Goal: Communication & Community: Answer question/provide support

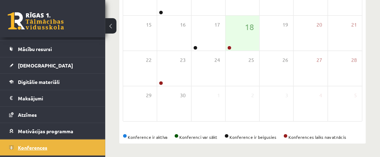
scroll to position [76, 0]
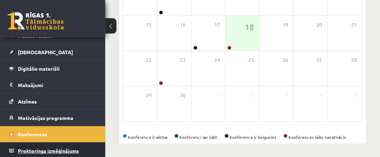
click at [87, 152] on link "Proktoringa izmēģinājums" at bounding box center [52, 151] width 87 height 16
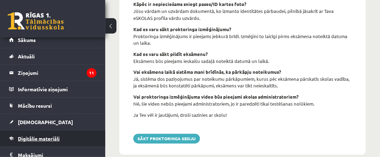
scroll to position [6, 0]
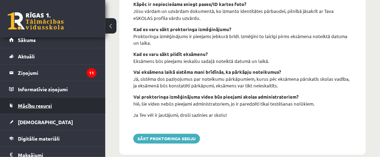
click at [63, 106] on link "Mācību resursi" at bounding box center [52, 106] width 87 height 16
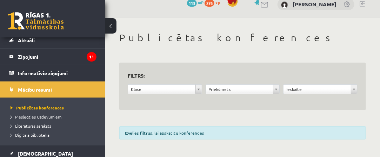
scroll to position [41, 0]
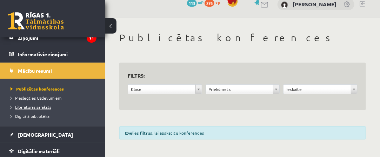
click at [49, 107] on span "Literatūras saraksts" at bounding box center [31, 107] width 41 height 6
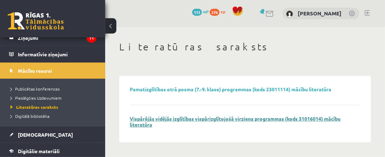
click at [203, 118] on link "Vispārējās vidējās izglītības vispārizglītojošā virziena programmas (kods 31016…" at bounding box center [235, 122] width 211 height 12
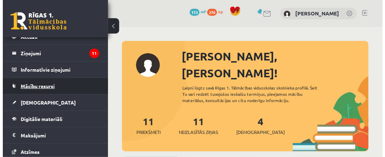
scroll to position [35, 0]
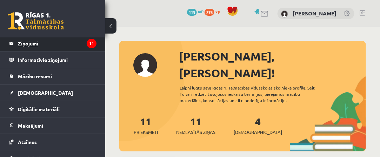
click at [74, 44] on legend "Ziņojumi 11" at bounding box center [57, 43] width 79 height 16
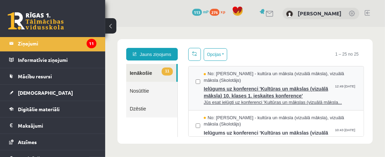
click at [247, 97] on span "Ielūgums uz konferenci 'Kultūras un mākslas (vizuālā māksla) 10. klases 1. iesk…" at bounding box center [279, 91] width 153 height 16
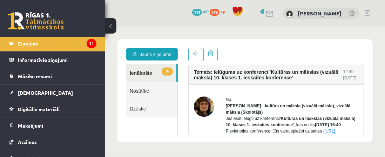
scroll to position [35, 0]
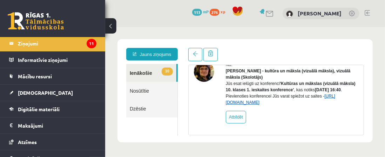
click at [255, 105] on link "[URL][DOMAIN_NAME]" at bounding box center [279, 99] width 109 height 11
click at [259, 105] on link "https://eskola.r1tv.lv/conferences/5079/join" at bounding box center [279, 99] width 109 height 11
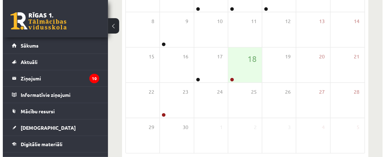
scroll to position [175, 0]
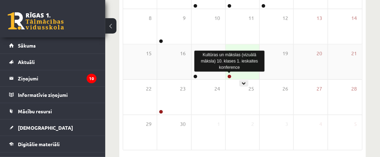
click at [230, 77] on link at bounding box center [229, 77] width 4 height 4
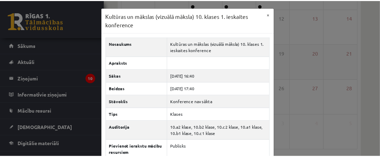
scroll to position [35, 0]
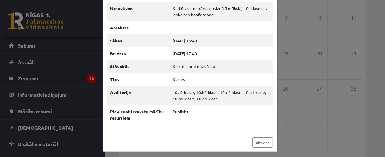
click at [277, 63] on div "Kultūras un mākslas (vizuālā māksla) 10. klases 1. ieskaites konference × Nosau…" at bounding box center [192, 78] width 385 height 157
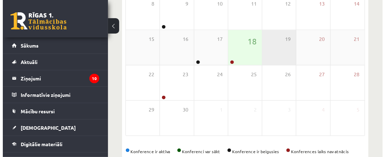
scroll to position [204, 0]
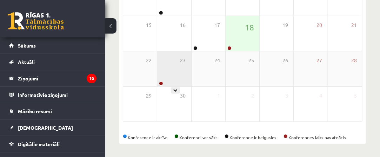
click at [170, 77] on div "23" at bounding box center [174, 69] width 34 height 35
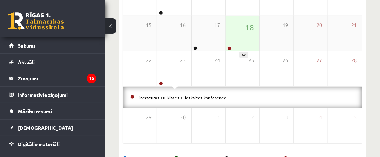
click at [244, 42] on div "18" at bounding box center [242, 33] width 34 height 35
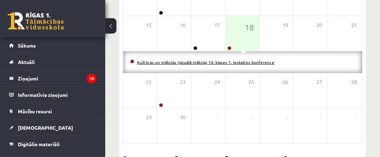
click at [228, 60] on link "Kultūras un mākslas (vizuālā māksla) 10. klases 1. ieskaites konference" at bounding box center [205, 63] width 137 height 6
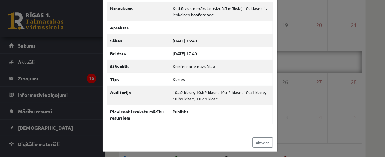
scroll to position [0, 0]
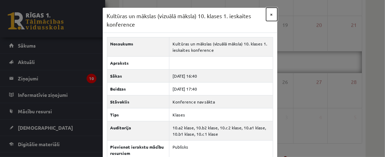
click at [271, 14] on button "×" at bounding box center [271, 14] width 11 height 13
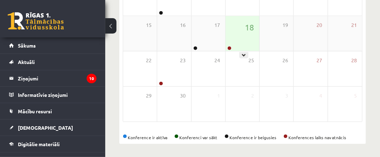
click at [238, 33] on div "18" at bounding box center [242, 33] width 34 height 35
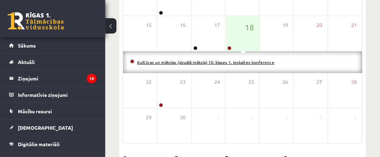
click at [239, 60] on link "Kultūras un mākslas (vizuālā māksla) 10. klases 1. ieskaites konference" at bounding box center [205, 63] width 137 height 6
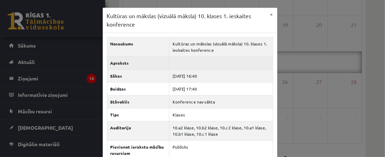
scroll to position [35, 0]
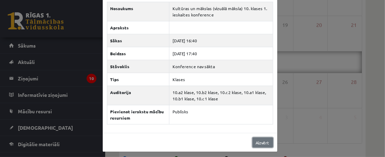
click at [259, 139] on link "Aizvērt" at bounding box center [262, 143] width 21 height 10
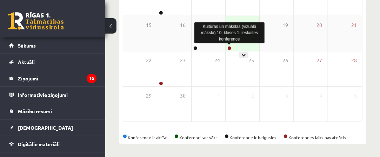
click at [227, 47] on link at bounding box center [229, 48] width 4 height 4
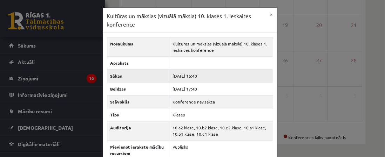
scroll to position [0, 0]
click at [289, 52] on div "Kultūras un mākslas (vizuālā māksla) 10. klases 1. ieskaites konference × Nosau…" at bounding box center [192, 78] width 385 height 157
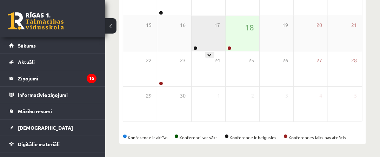
click at [196, 45] on div "17" at bounding box center [208, 33] width 34 height 35
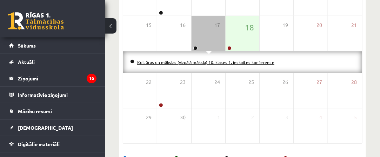
click at [201, 62] on link "Kultūras un mākslas (vizuālā māksla) 10. klases 1. ieskaites konference" at bounding box center [205, 63] width 137 height 6
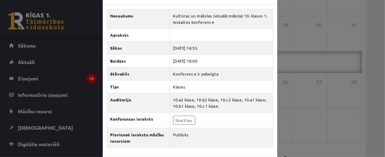
scroll to position [51, 0]
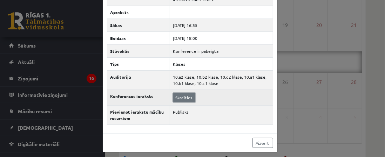
click at [178, 96] on link "Skatīties" at bounding box center [184, 97] width 22 height 9
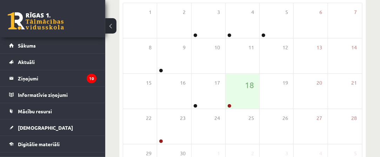
scroll to position [175, 0]
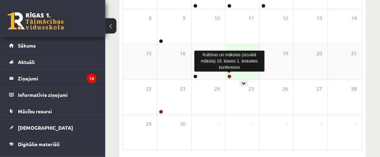
click at [227, 76] on link at bounding box center [229, 77] width 4 height 4
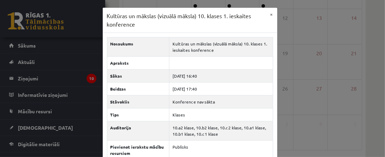
click at [285, 89] on div "Kultūras un mākslas (vizuālā māksla) 10. klases 1. ieskaites konference × Nosau…" at bounding box center [192, 78] width 385 height 157
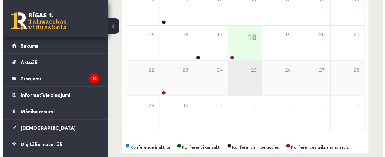
scroll to position [204, 0]
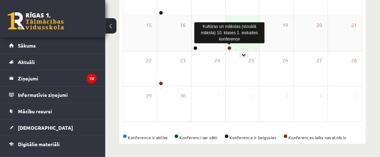
click at [230, 47] on link at bounding box center [229, 48] width 4 height 4
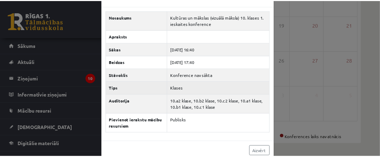
scroll to position [35, 0]
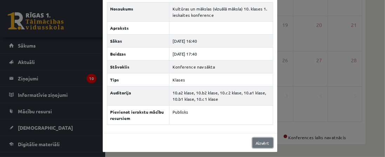
click at [260, 138] on link "Aizvērt" at bounding box center [262, 143] width 21 height 10
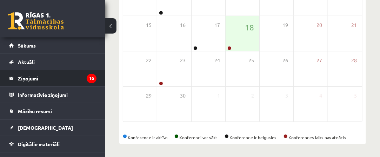
click at [88, 80] on icon "10" at bounding box center [92, 78] width 10 height 9
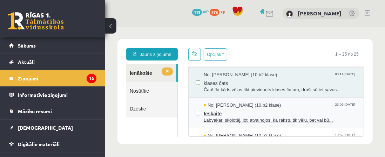
scroll to position [245, 0]
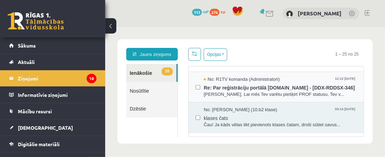
click at [238, 97] on div "No: R1TV komanda (Administratori) 12:22 16/09/2025 Re: Par reģistrāciju portālā…" at bounding box center [275, 87] width 175 height 30
click at [238, 91] on span "Labdien, Olga. Lai mēs Tev varētu piešķirt PROF statusu, Tev v..." at bounding box center [279, 94] width 153 height 7
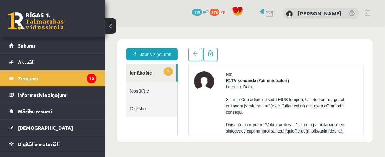
scroll to position [35, 0]
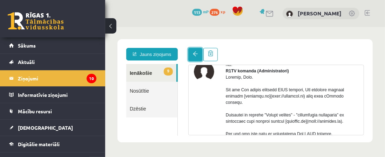
click at [196, 52] on span at bounding box center [194, 53] width 5 height 5
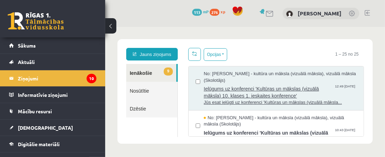
scroll to position [0, 0]
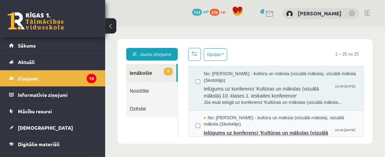
click at [232, 120] on span "No: Ilze Kolka - kultūra un māksla (vizuālā māksla), vizuālā māksla (Skolotājs)" at bounding box center [279, 121] width 153 height 13
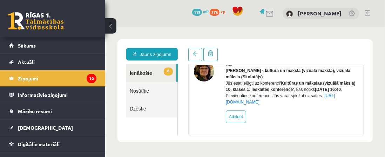
scroll to position [41, 0]
click at [197, 56] on link at bounding box center [195, 54] width 14 height 13
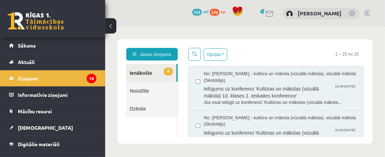
scroll to position [0, 0]
click at [197, 56] on link at bounding box center [194, 54] width 13 height 13
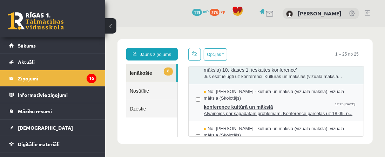
click at [242, 106] on span "konference kultūrā un mākslā" at bounding box center [279, 106] width 153 height 9
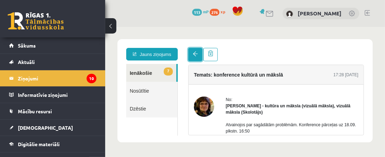
click at [199, 59] on link at bounding box center [195, 54] width 14 height 13
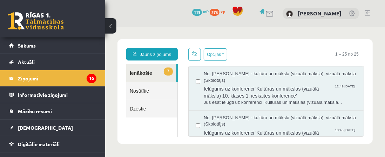
click at [265, 132] on span "Ielūgums uz konferenci 'Kultūras un mākslas (vizuālā māksla) 10. klases 1. iesk…" at bounding box center [279, 136] width 153 height 16
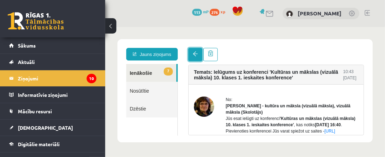
click at [193, 58] on link at bounding box center [195, 54] width 14 height 13
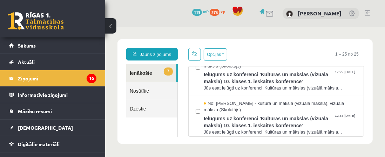
scroll to position [140, 0]
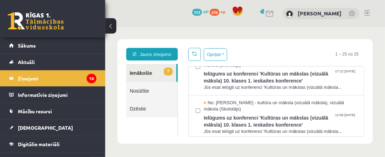
click at [217, 85] on span "Jūs esat ielūgti uz konferenci 'Kultūras un mākslas (vizuālā māksla..." at bounding box center [279, 87] width 153 height 7
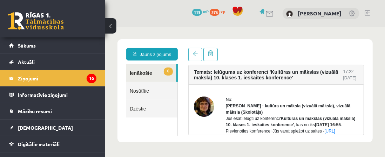
scroll to position [0, 0]
click at [192, 57] on link at bounding box center [195, 54] width 14 height 13
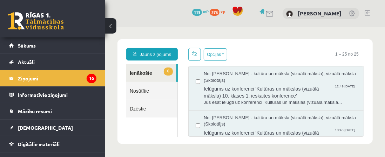
scroll to position [35, 0]
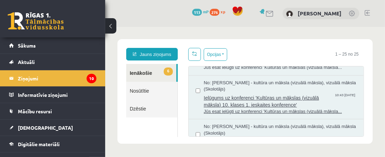
click at [237, 101] on span "Ielūgums uz konferenci 'Kultūras un mākslas (vizuālā māksla) 10. klases 1. iesk…" at bounding box center [279, 101] width 153 height 16
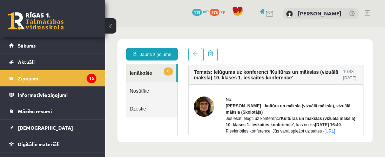
scroll to position [0, 0]
click at [190, 50] on link at bounding box center [195, 54] width 14 height 13
click at [192, 53] on span at bounding box center [194, 53] width 5 height 5
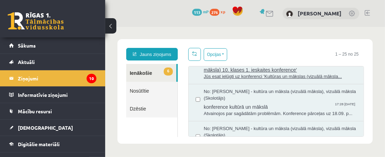
click at [228, 76] on span "Jūs esat ielūgti uz konferenci 'Kultūras un mākslas (vizuālā māksla..." at bounding box center [279, 76] width 153 height 7
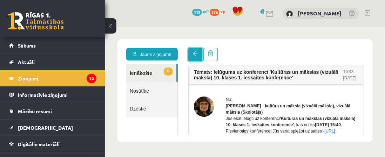
click at [198, 57] on link at bounding box center [195, 54] width 14 height 13
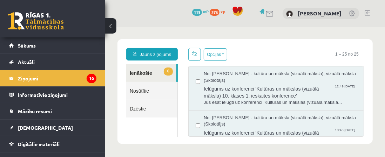
click at [195, 57] on link at bounding box center [194, 54] width 13 height 13
click at [233, 117] on span "No: Ilze Kolka - kultūra un māksla (vizuālā māksla), vizuālā māksla (Skolotājs)" at bounding box center [279, 121] width 153 height 13
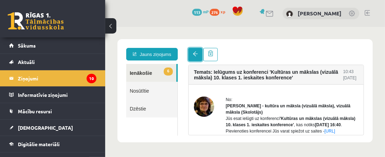
click at [197, 56] on link at bounding box center [195, 54] width 14 height 13
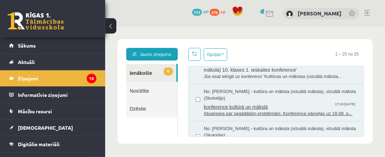
click at [224, 106] on span "konference kultūrā un mākslā" at bounding box center [279, 106] width 153 height 9
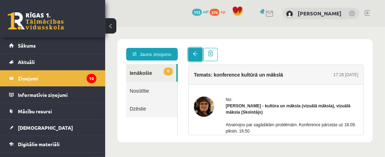
click at [191, 54] on link at bounding box center [195, 54] width 14 height 13
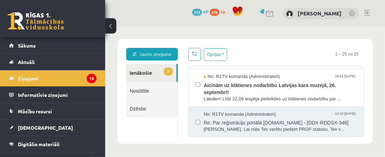
click at [224, 96] on span "Labdien! Līdz 22.09 iespēja pieteikties uz klātienes nodarbību par ..." at bounding box center [279, 99] width 153 height 7
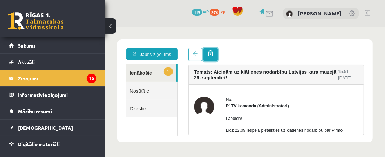
click at [203, 53] on link at bounding box center [210, 54] width 14 height 13
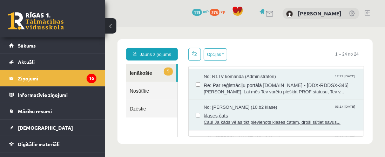
click at [237, 117] on span "klases čats" at bounding box center [279, 114] width 153 height 9
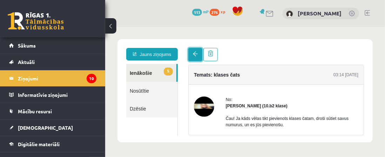
click at [193, 56] on link at bounding box center [195, 54] width 14 height 13
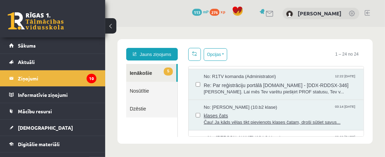
click at [239, 120] on span "Čau! Ja kāds vēlas tikt pievienots klases čatam, droši sūtiet savus..." at bounding box center [279, 122] width 153 height 7
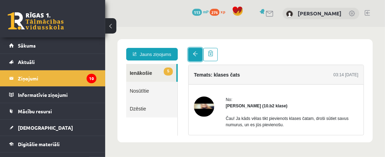
click at [197, 57] on link at bounding box center [195, 54] width 14 height 13
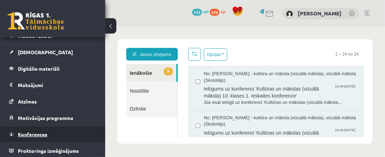
click at [76, 136] on link "Konferences" at bounding box center [52, 135] width 87 height 16
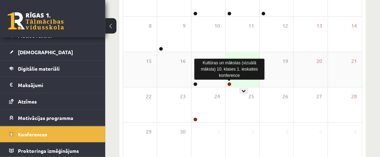
click at [229, 82] on link at bounding box center [229, 84] width 4 height 4
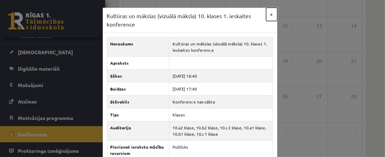
click at [271, 17] on button "×" at bounding box center [271, 14] width 11 height 13
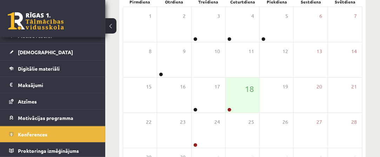
scroll to position [105, 0]
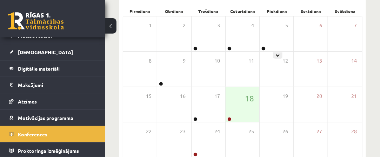
click at [271, 17] on div "5" at bounding box center [276, 33] width 34 height 35
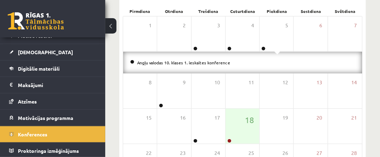
click at [128, 71] on div "Angļu valodas 10. klases 1. ieskaites konference" at bounding box center [242, 63] width 239 height 22
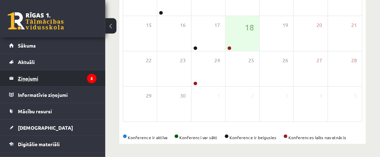
scroll to position [128, 0]
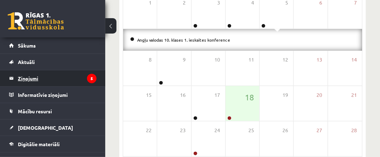
click at [50, 84] on legend "Ziņojumi 5" at bounding box center [57, 78] width 79 height 16
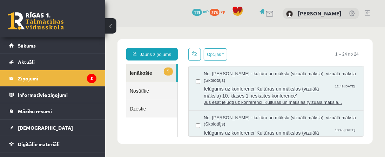
click at [253, 97] on span "Ielūgums uz konferenci 'Kultūras un mākslas (vizuālā māksla) 10. klases 1. iesk…" at bounding box center [279, 91] width 153 height 16
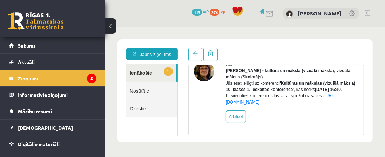
scroll to position [41, 0]
click at [300, 102] on link "https://eskola.r1tv.lv/conferences/5079/join" at bounding box center [279, 98] width 109 height 11
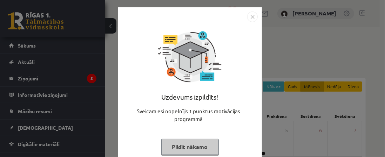
click at [251, 21] on img "Close" at bounding box center [252, 17] width 11 height 11
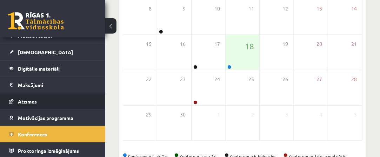
scroll to position [172, 0]
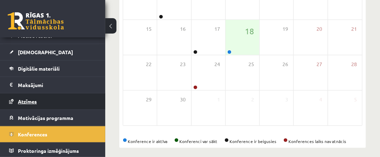
click at [43, 94] on link "Atzīmes" at bounding box center [52, 102] width 87 height 16
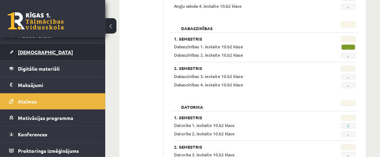
drag, startPoint x: 43, startPoint y: 93, endPoint x: 35, endPoint y: 53, distance: 40.8
click at [35, 53] on span "[DEMOGRAPHIC_DATA]" at bounding box center [45, 52] width 55 height 6
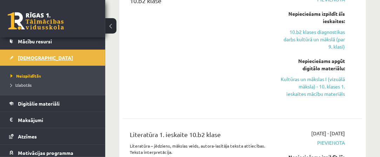
scroll to position [105, 0]
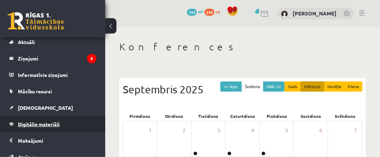
scroll to position [35, 0]
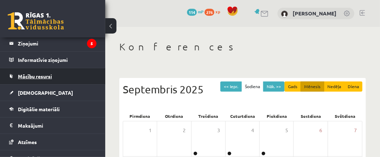
click at [64, 79] on link "Mācību resursi" at bounding box center [52, 76] width 87 height 16
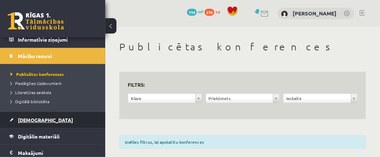
scroll to position [70, 0]
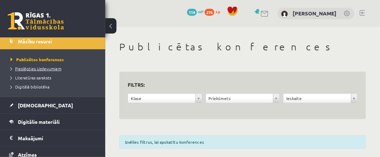
click at [60, 69] on span "Pieslēgties Uzdevumiem" at bounding box center [36, 69] width 51 height 6
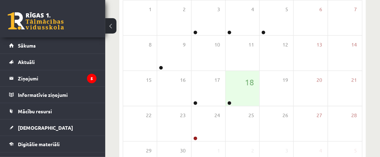
scroll to position [140, 0]
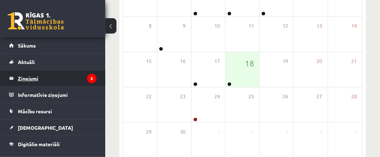
click at [61, 81] on legend "Ziņojumi 5" at bounding box center [57, 78] width 79 height 16
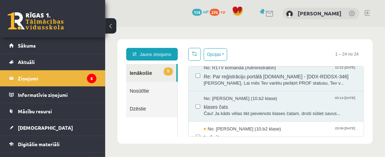
scroll to position [210, 0]
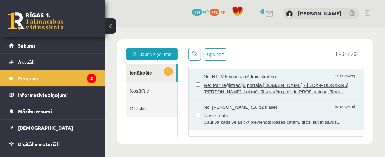
click at [252, 90] on span "[PERSON_NAME]. Lai mēs Tev varētu piešķirt PROF statusu, Tev v..." at bounding box center [279, 92] width 153 height 7
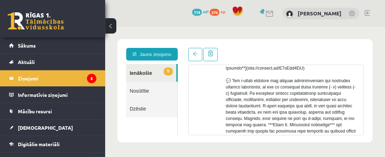
scroll to position [401, 0]
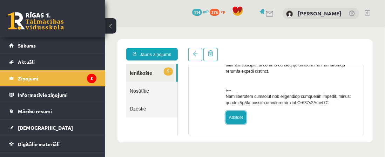
click at [241, 115] on link "Atbildēt" at bounding box center [235, 117] width 20 height 13
type input "**********"
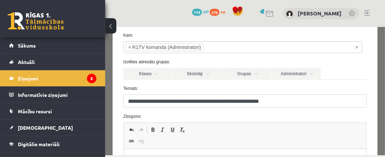
scroll to position [70, 0]
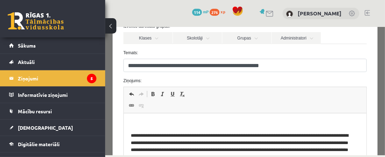
click at [143, 81] on label "Ziņojums:" at bounding box center [245, 80] width 254 height 6
click at [146, 82] on label "Ziņojums:" at bounding box center [245, 80] width 254 height 6
click at [134, 82] on label "Ziņojums:" at bounding box center [245, 80] width 254 height 6
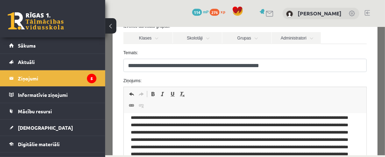
scroll to position [0, 0]
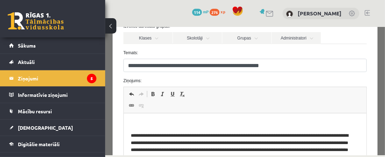
click at [156, 124] on p "Editor, wiswyg-editor-47024916530700-1758207136-915" at bounding box center [244, 124] width 228 height 7
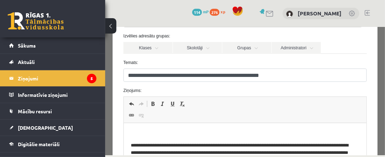
scroll to position [70, 0]
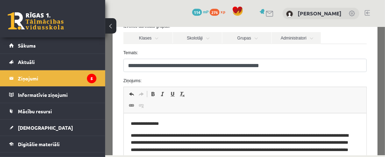
click at [151, 123] on p "**********" at bounding box center [239, 124] width 219 height 7
click at [164, 124] on p "**********" at bounding box center [239, 124] width 219 height 7
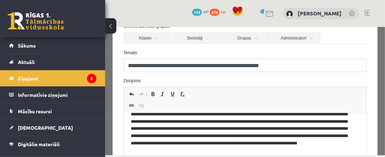
scroll to position [180, 0]
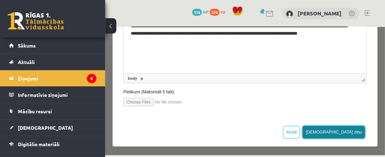
click at [344, 133] on button "Sūtīt ziņu" at bounding box center [333, 132] width 62 height 13
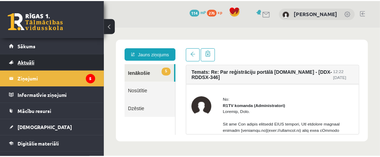
scroll to position [70, 0]
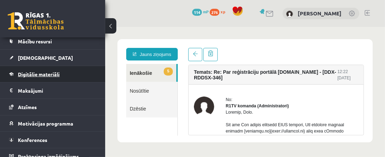
click at [51, 79] on link "Digitālie materiāli" at bounding box center [52, 74] width 87 height 16
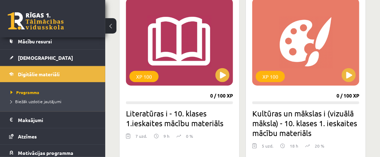
scroll to position [210, 0]
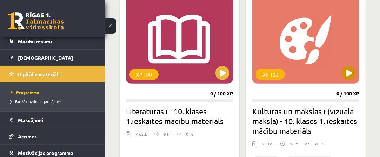
click at [303, 72] on div "XP 100" at bounding box center [305, 40] width 107 height 88
click at [303, 71] on div "XP 100" at bounding box center [305, 40] width 107 height 88
